Goal: Browse casually: Explore the website without a specific task or goal

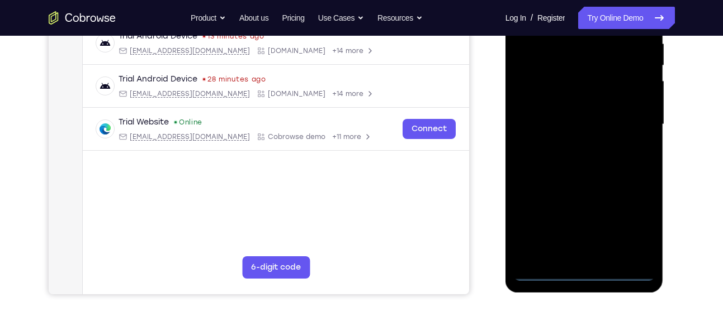
scroll to position [226, 0]
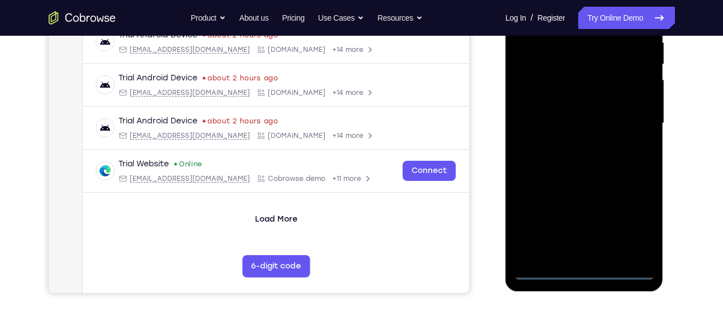
click at [583, 269] on div at bounding box center [584, 123] width 141 height 313
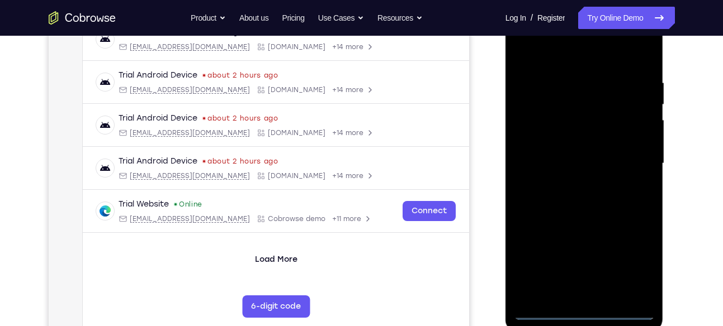
scroll to position [184, 0]
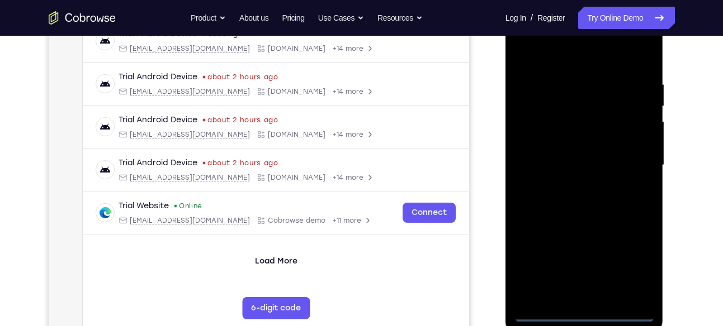
click at [628, 267] on div at bounding box center [584, 165] width 141 height 313
click at [565, 56] on div at bounding box center [584, 165] width 141 height 313
click at [633, 158] on div at bounding box center [584, 165] width 141 height 313
click at [569, 183] on div at bounding box center [584, 165] width 141 height 313
click at [573, 220] on div at bounding box center [584, 165] width 141 height 313
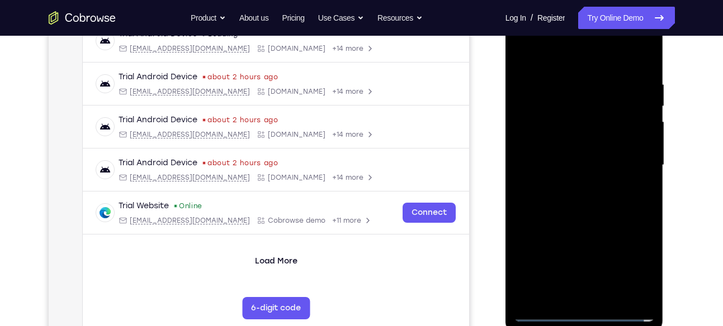
click at [569, 110] on div at bounding box center [584, 165] width 141 height 313
click at [585, 134] on div at bounding box center [584, 165] width 141 height 313
click at [545, 120] on div at bounding box center [584, 165] width 141 height 313
click at [567, 141] on div at bounding box center [584, 165] width 141 height 313
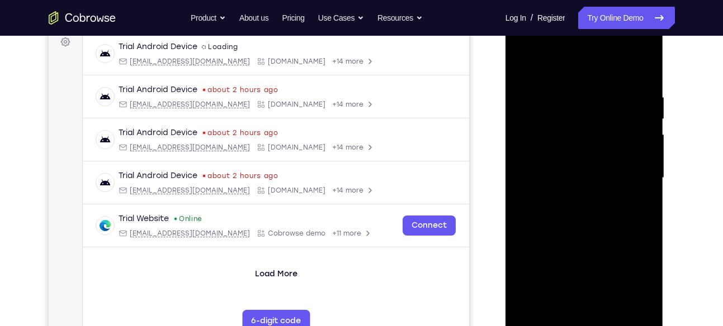
scroll to position [172, 0]
click at [645, 84] on div at bounding box center [584, 177] width 141 height 313
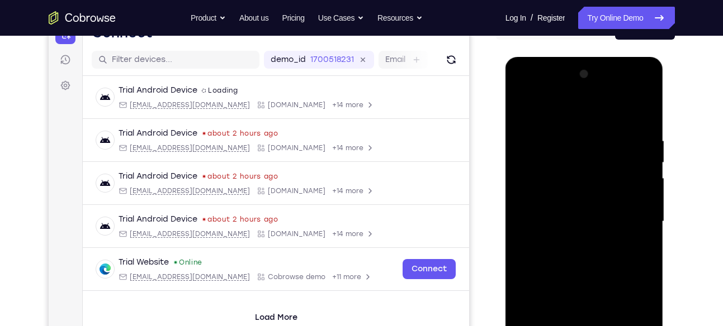
scroll to position [127, 0]
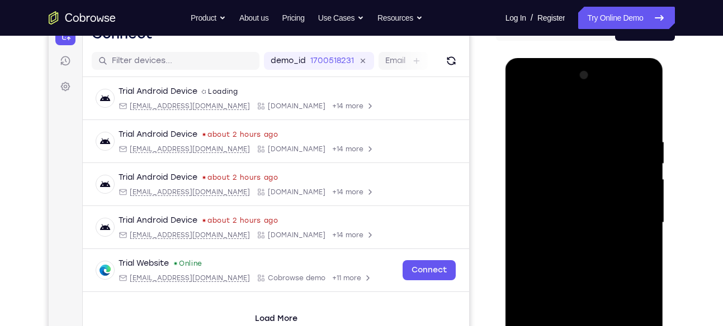
click at [644, 123] on div at bounding box center [584, 223] width 141 height 313
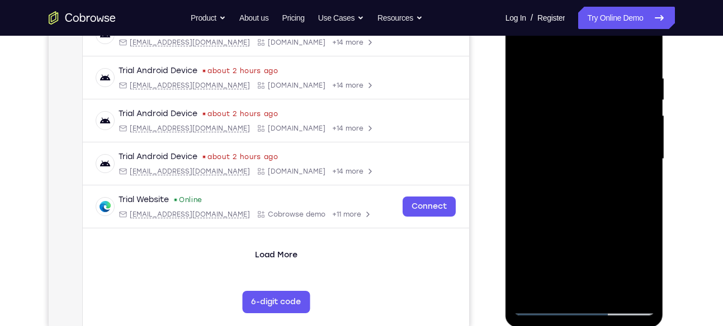
scroll to position [191, 0]
